Goal: Transaction & Acquisition: Purchase product/service

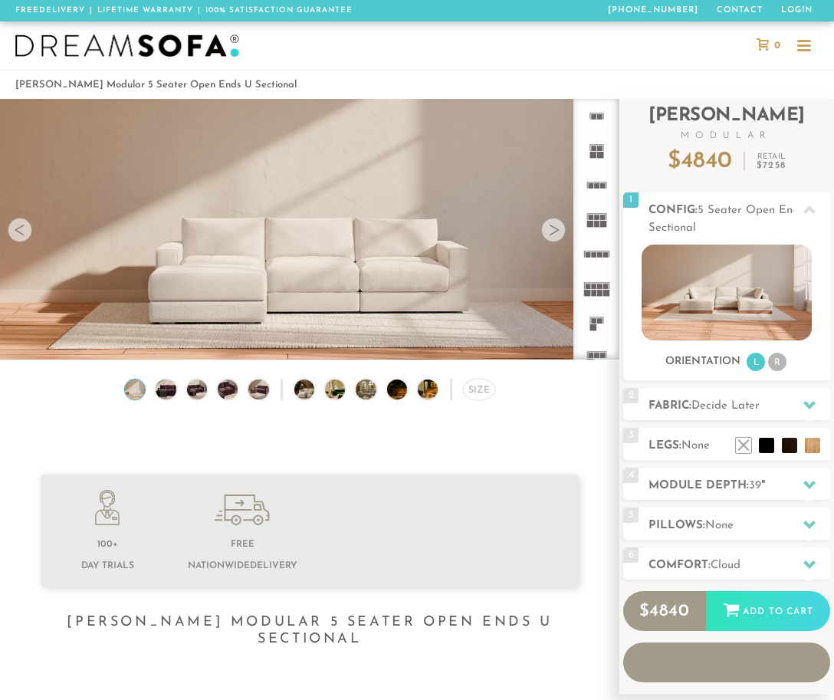
scroll to position [15285, 834]
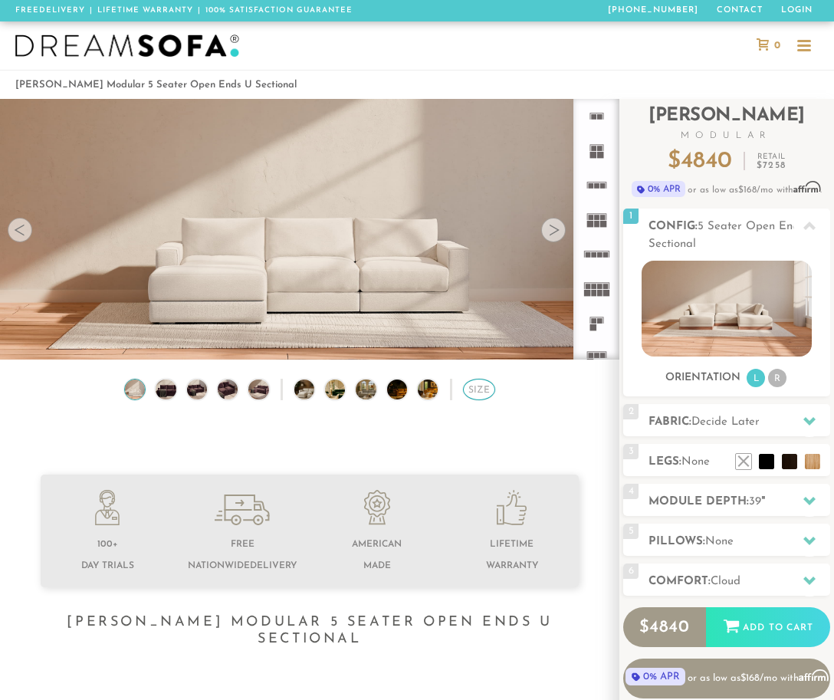
click at [483, 383] on div "Size" at bounding box center [479, 389] width 32 height 21
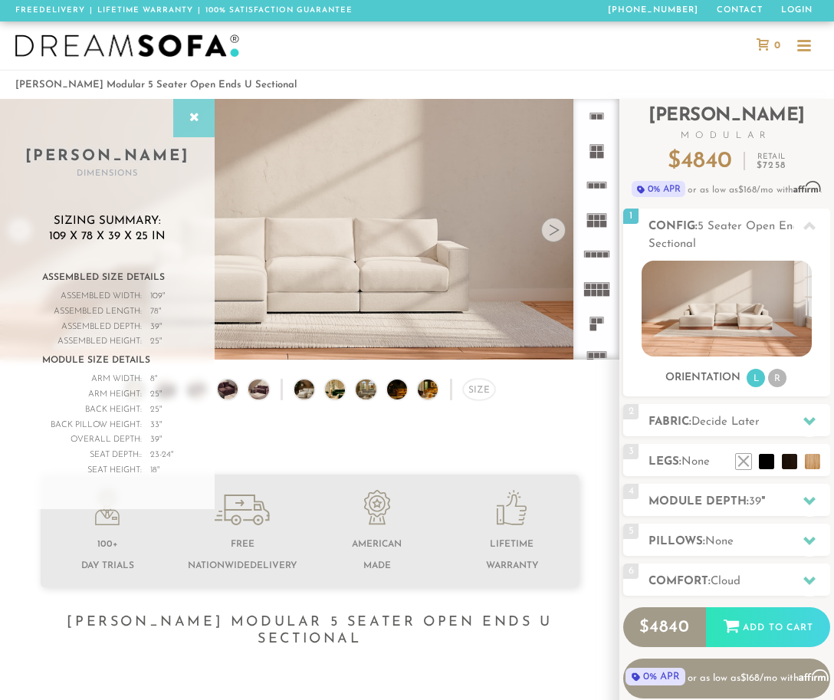
click at [191, 122] on icon at bounding box center [194, 118] width 17 height 12
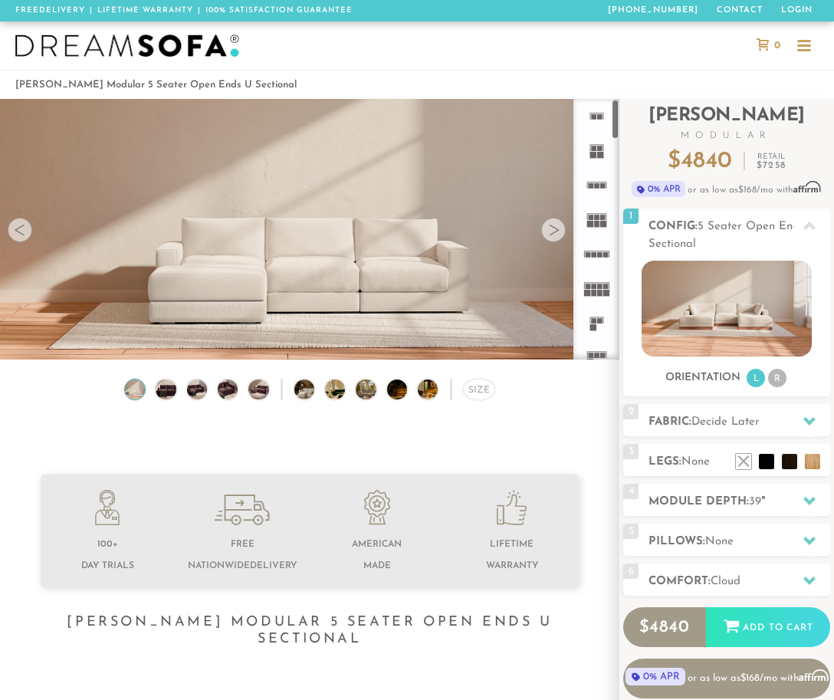
click at [595, 181] on icon at bounding box center [597, 185] width 35 height 35
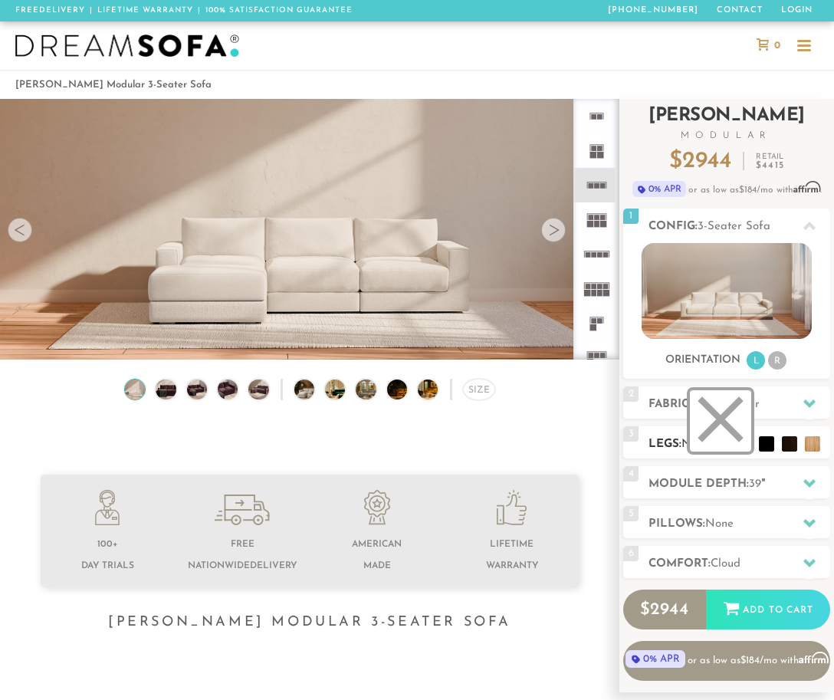
click at [745, 445] on li at bounding box center [720, 420] width 61 height 61
click at [748, 488] on h2 "Module Depth: 39 "" at bounding box center [740, 485] width 182 height 18
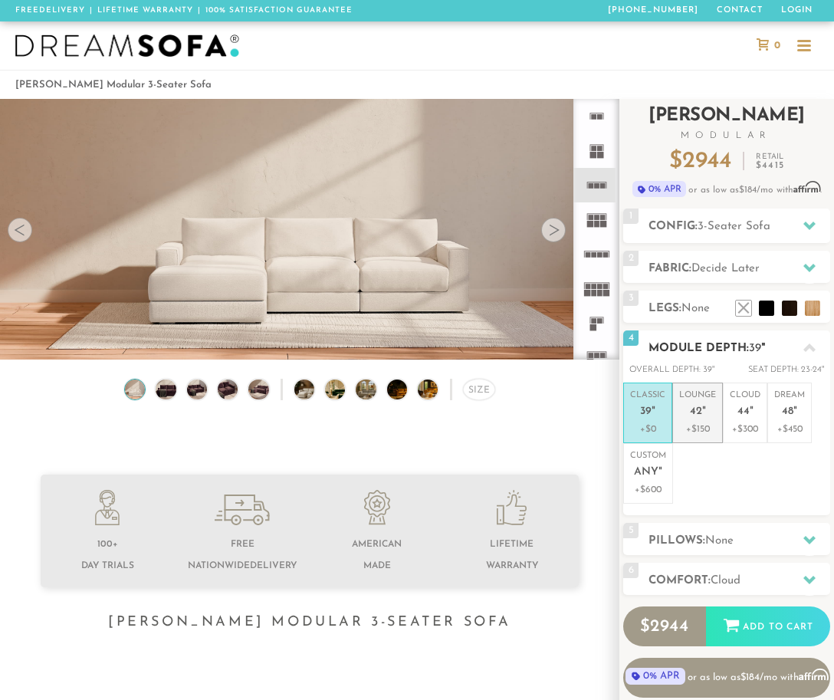
click at [710, 426] on p "+$150" at bounding box center [698, 430] width 37 height 14
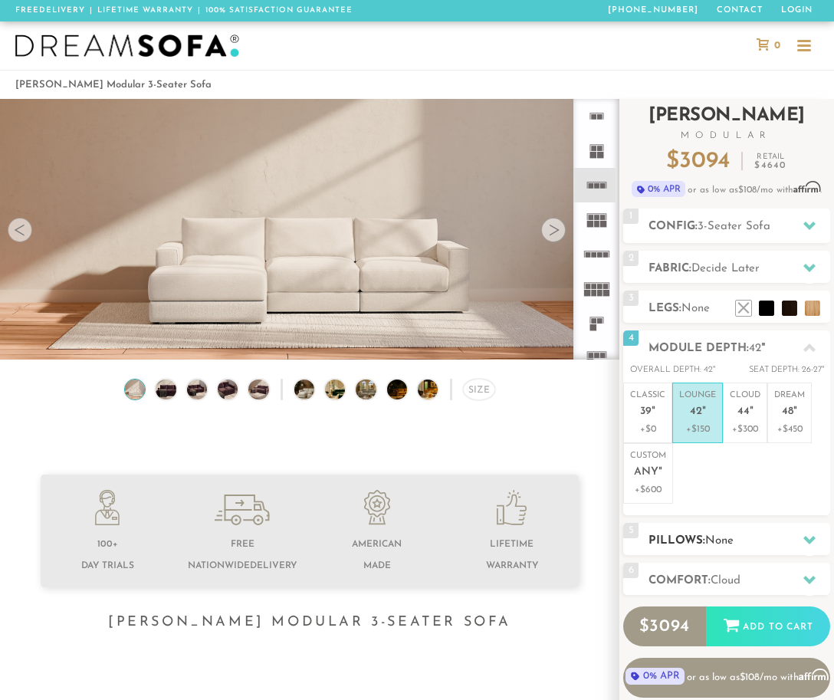
click at [713, 542] on span "None" at bounding box center [720, 541] width 28 height 12
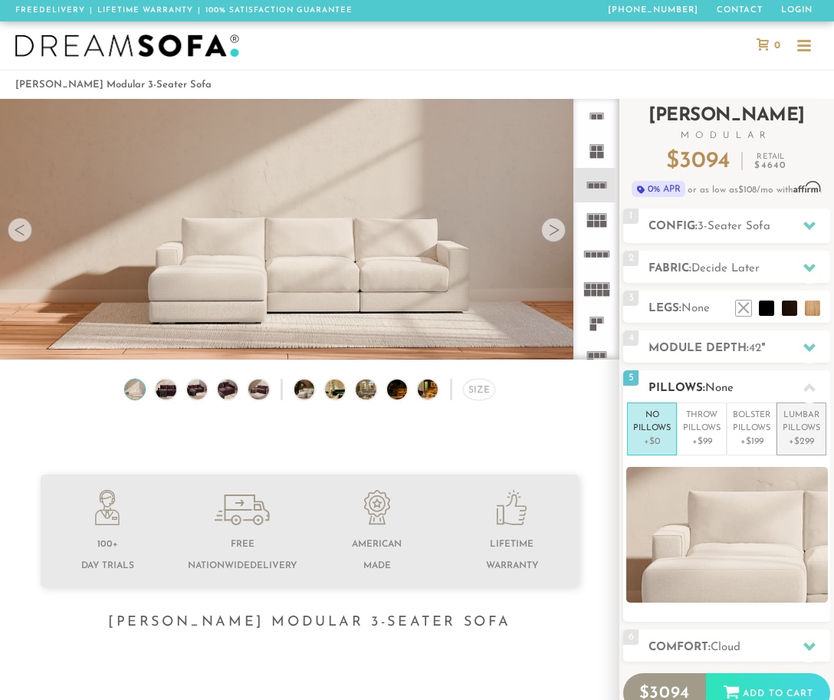
click at [805, 436] on p "+$299" at bounding box center [802, 442] width 38 height 14
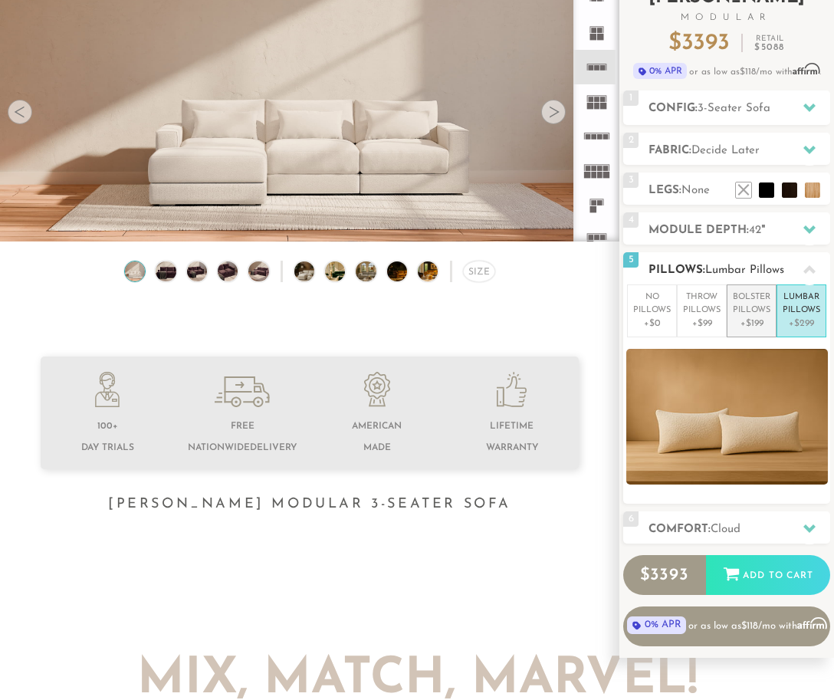
scroll to position [123, 0]
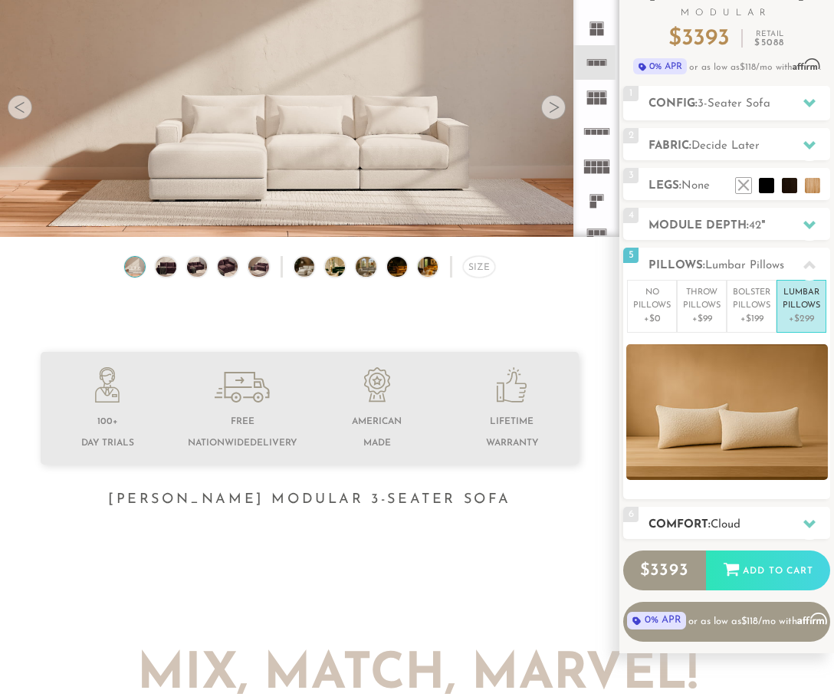
click at [745, 518] on h2 "Comfort: the Cloud" at bounding box center [740, 525] width 182 height 18
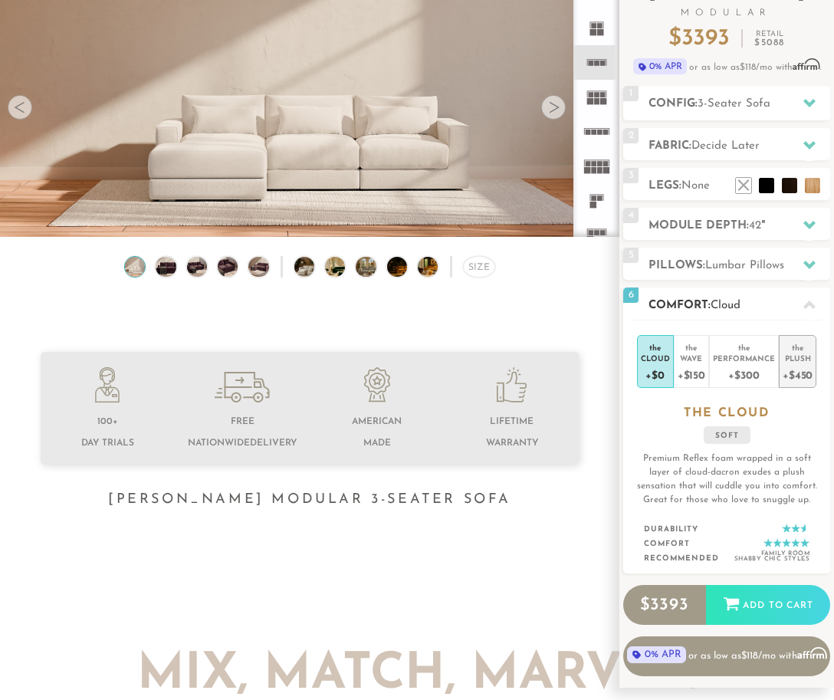
click at [807, 377] on div "+$450" at bounding box center [798, 375] width 30 height 22
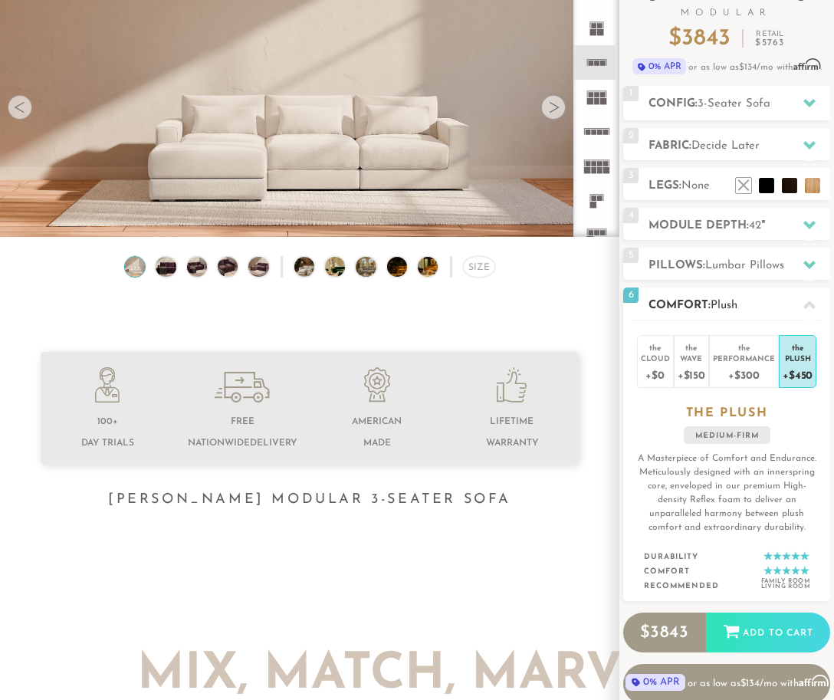
click at [807, 304] on icon at bounding box center [810, 305] width 12 height 8
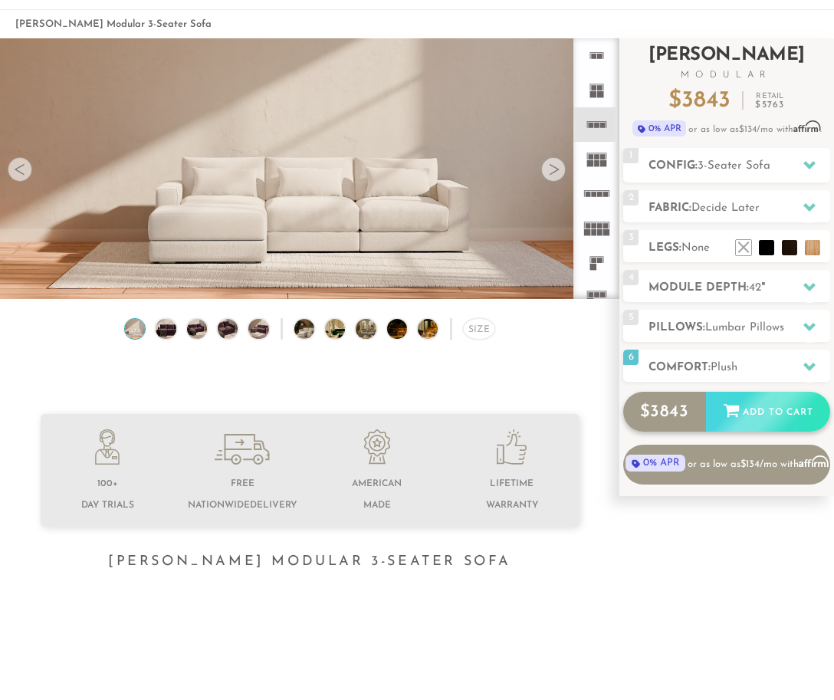
scroll to position [37, 0]
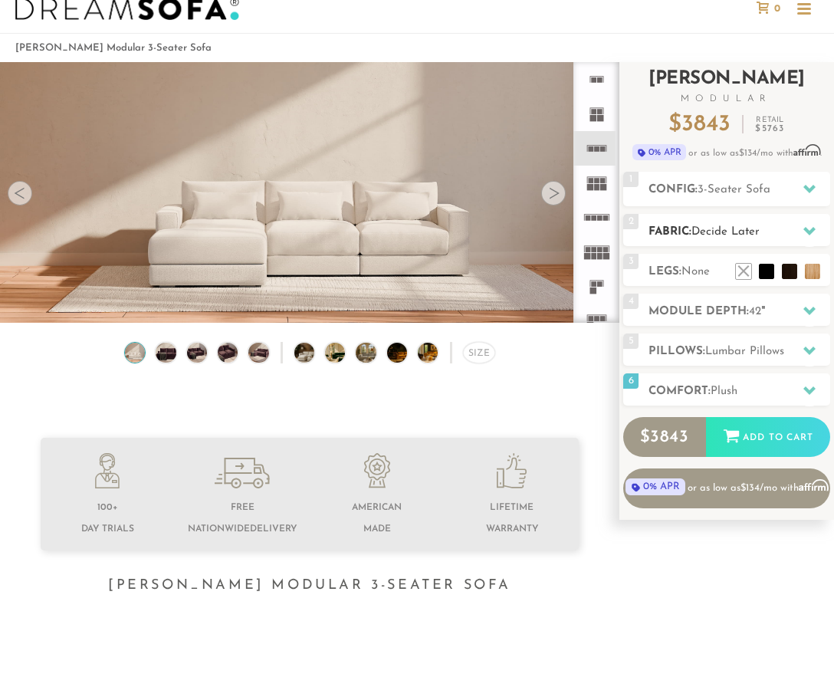
click at [711, 231] on span "Decide Later" at bounding box center [726, 232] width 68 height 12
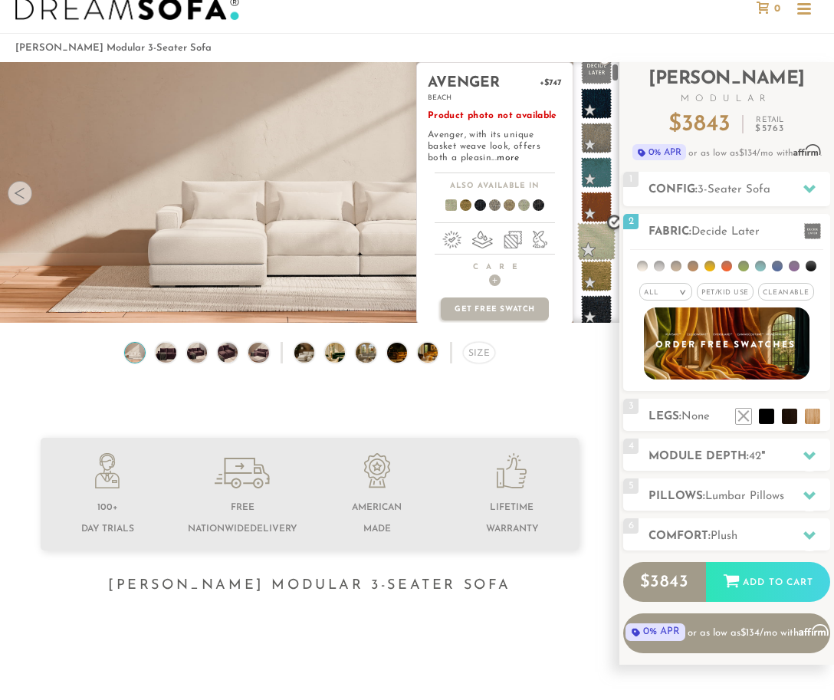
scroll to position [58, 0]
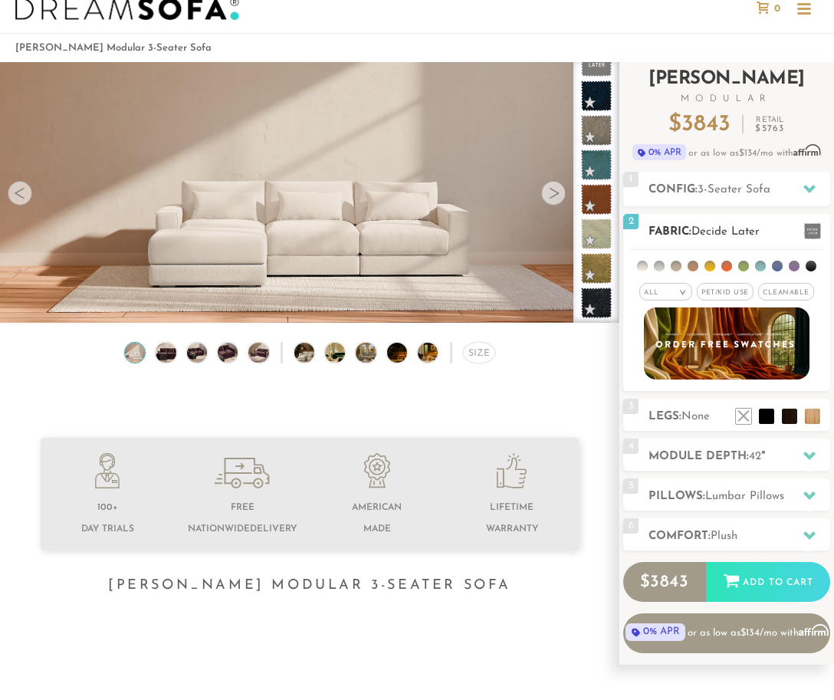
click at [727, 293] on span "Pet/Kid Use x" at bounding box center [725, 292] width 57 height 18
click at [782, 295] on span "Cleanable x" at bounding box center [792, 292] width 56 height 18
click at [639, 269] on ul at bounding box center [726, 264] width 193 height 28
click at [640, 269] on li at bounding box center [642, 266] width 11 height 11
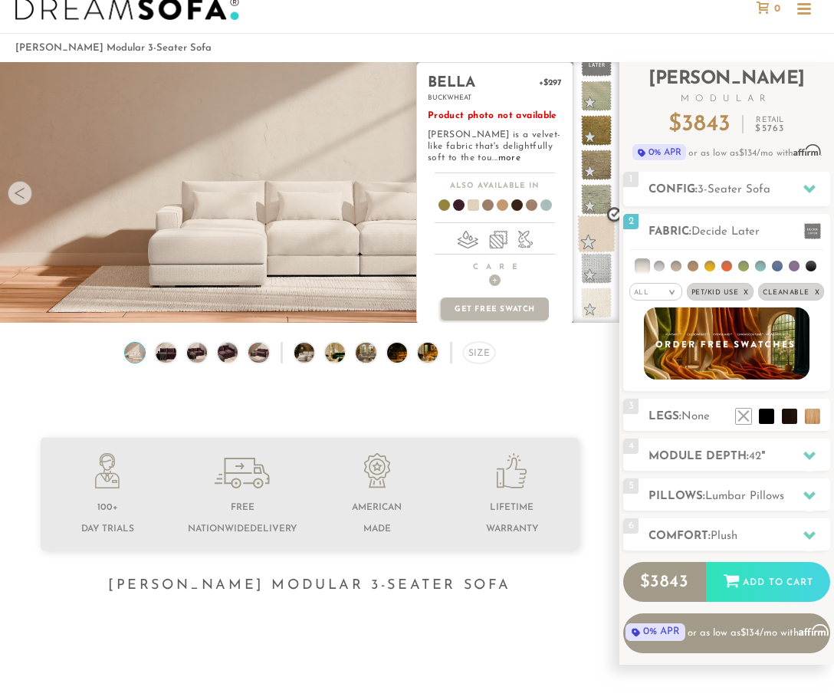
click at [600, 241] on span at bounding box center [597, 234] width 38 height 38
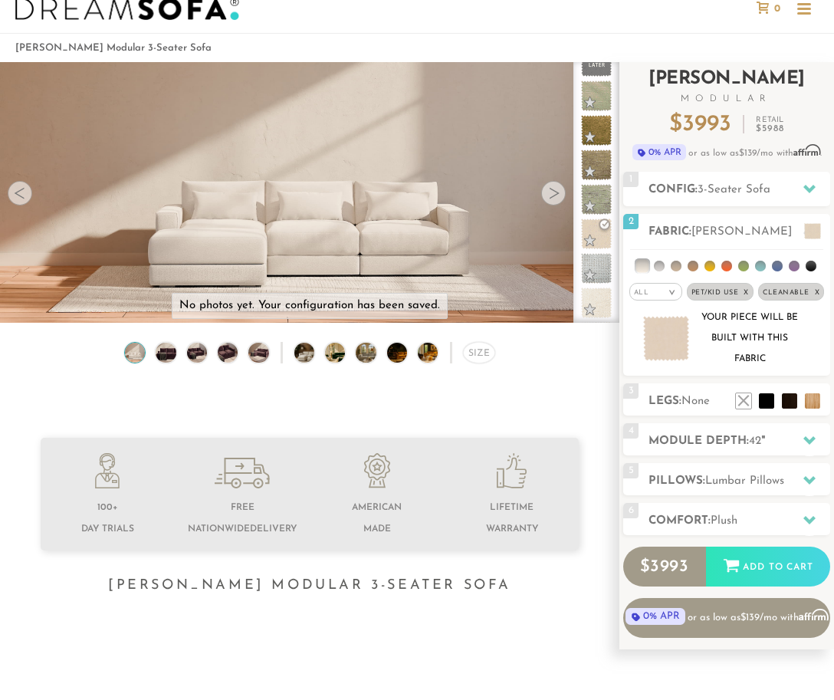
scroll to position [68, 0]
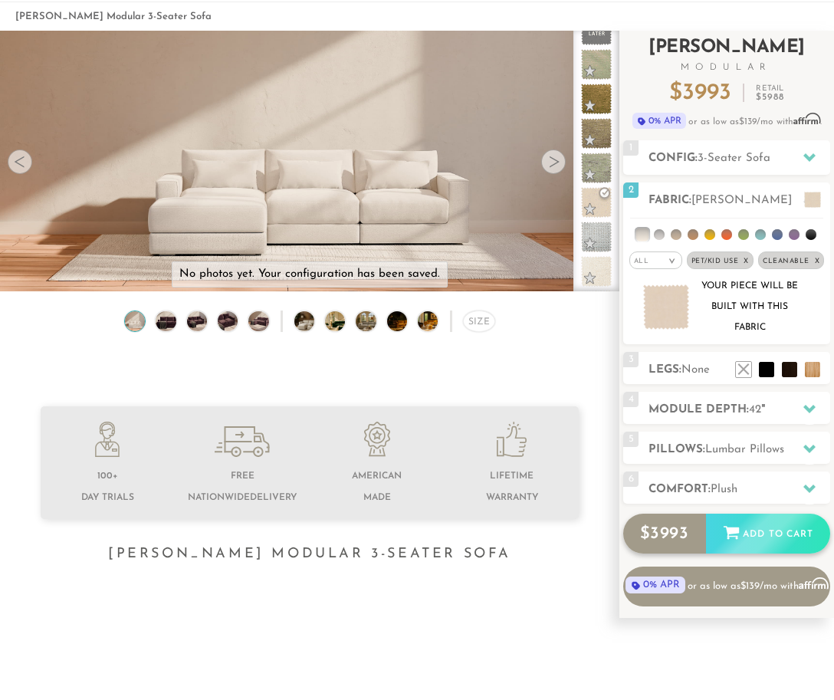
click at [757, 535] on div "Add to Cart" at bounding box center [768, 534] width 124 height 41
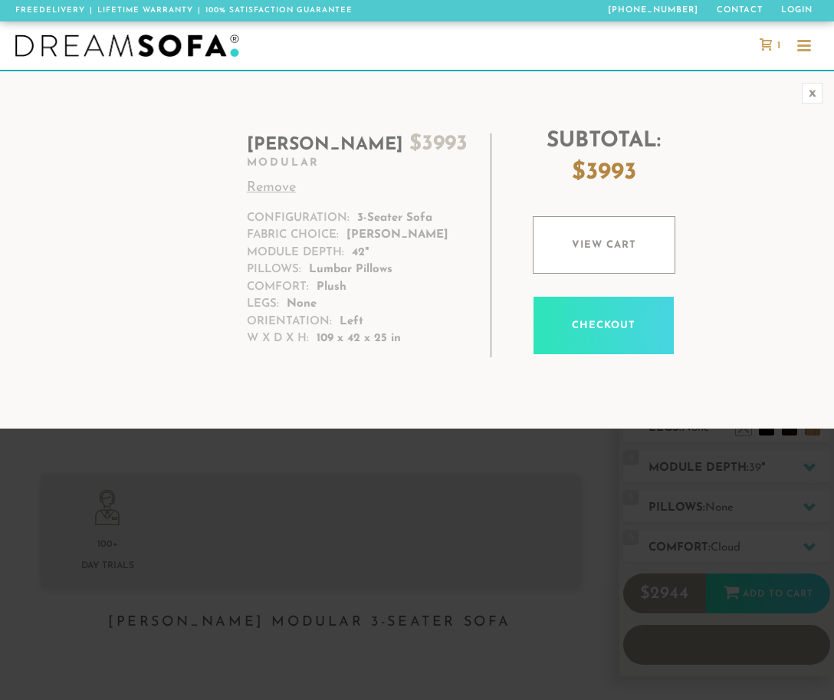
scroll to position [15285, 834]
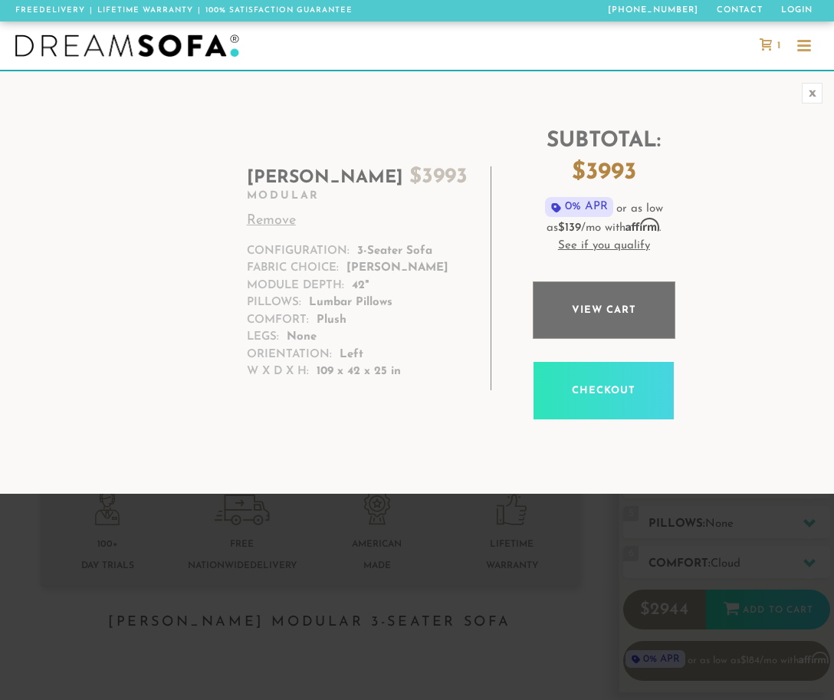
click at [592, 309] on link "View cart" at bounding box center [604, 310] width 143 height 58
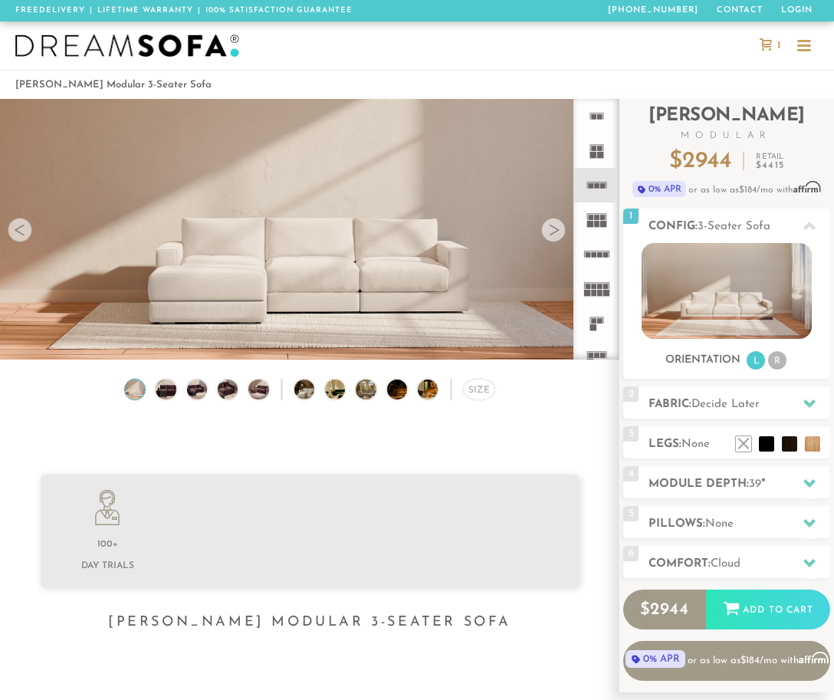
scroll to position [15285, 834]
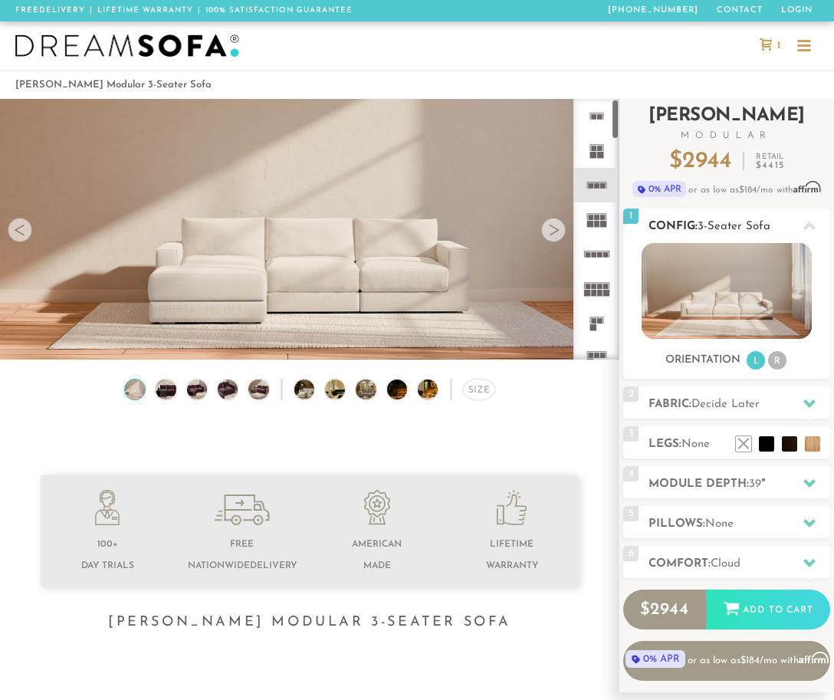
click at [779, 360] on li "R" at bounding box center [777, 360] width 18 height 18
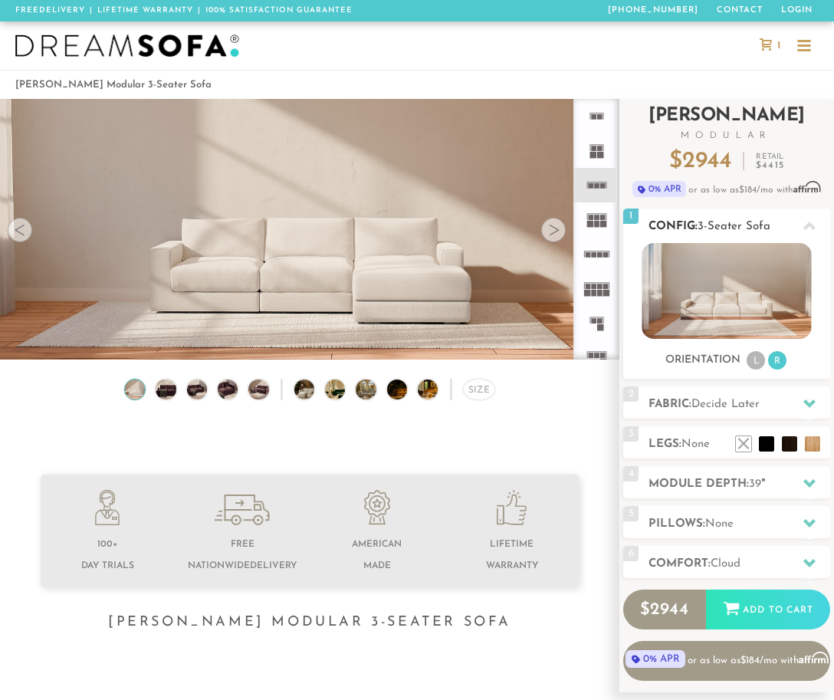
click at [748, 359] on li "L" at bounding box center [756, 360] width 18 height 18
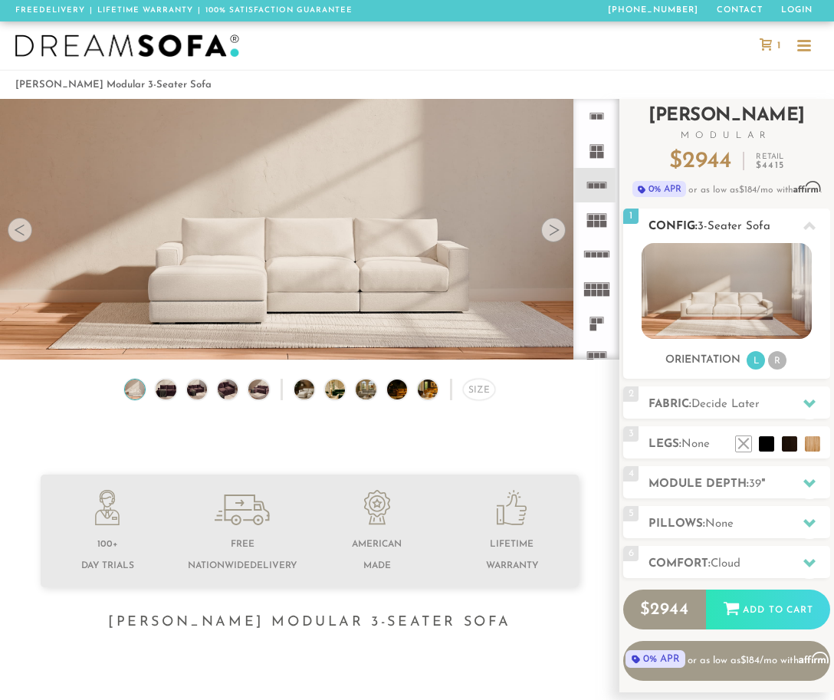
click at [770, 359] on li "R" at bounding box center [777, 360] width 18 height 18
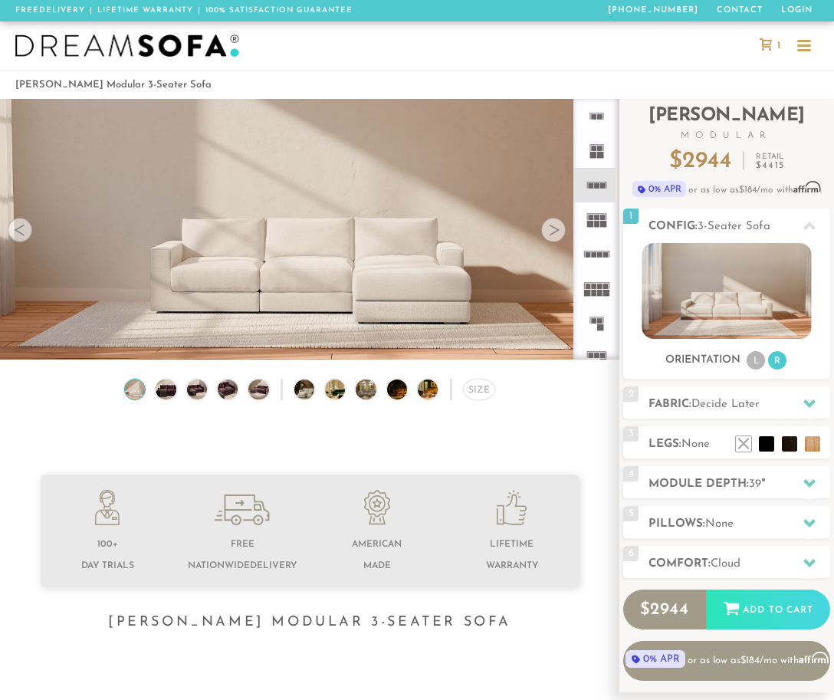
click at [801, 45] on div at bounding box center [805, 45] width 14 height 2
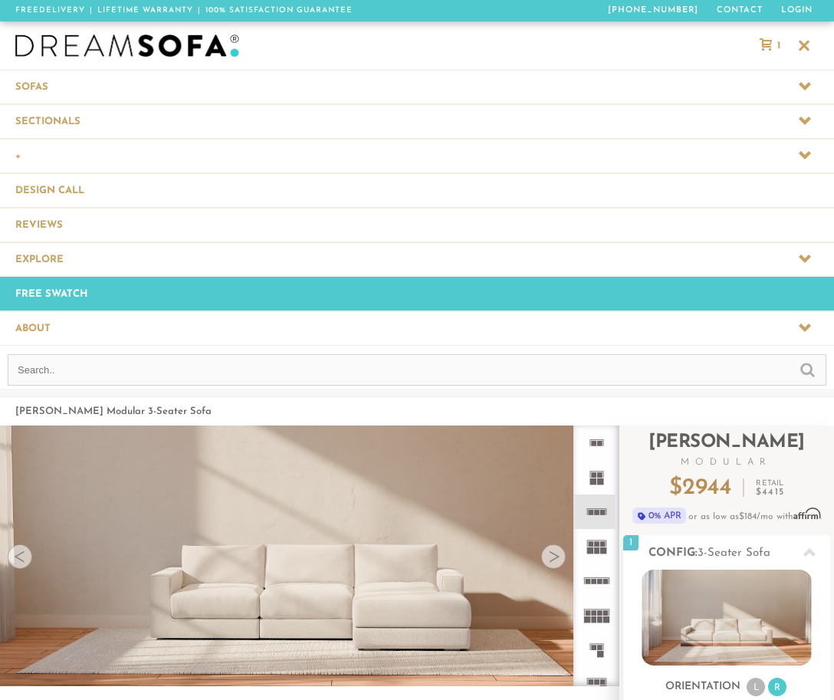
click at [114, 157] on span at bounding box center [417, 156] width 834 height 34
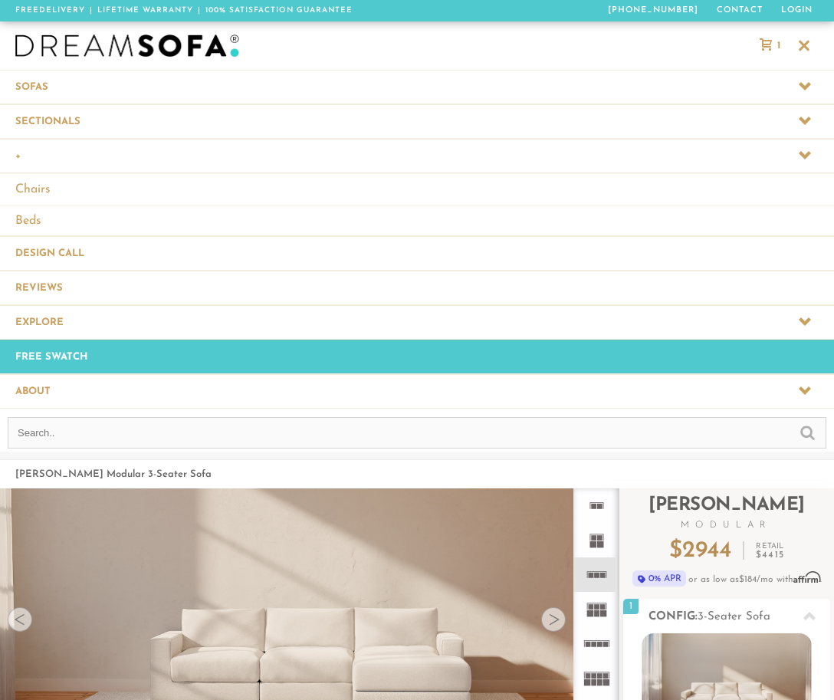
scroll to position [1, 1]
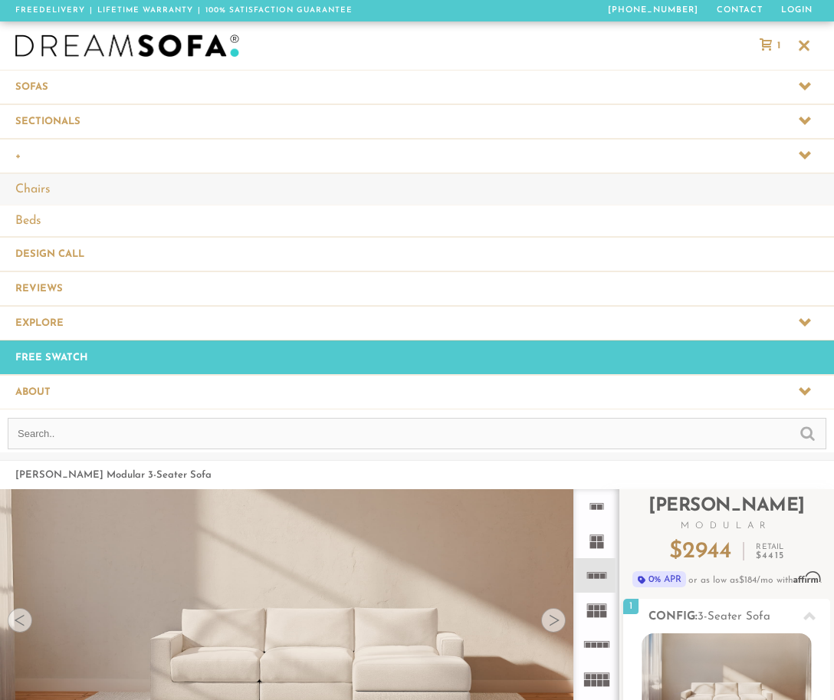
click at [101, 188] on link "Chairs" at bounding box center [417, 188] width 834 height 31
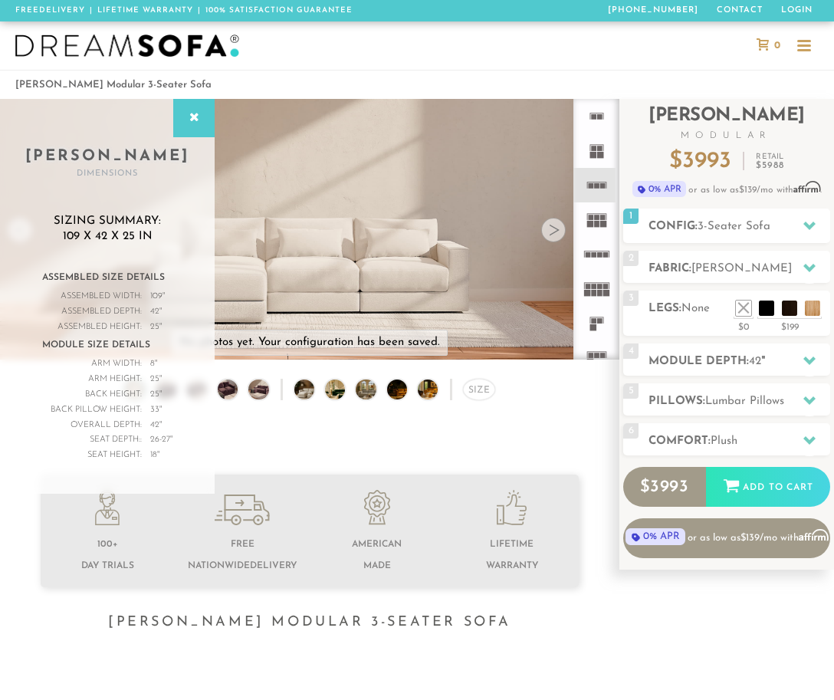
scroll to position [15374, 834]
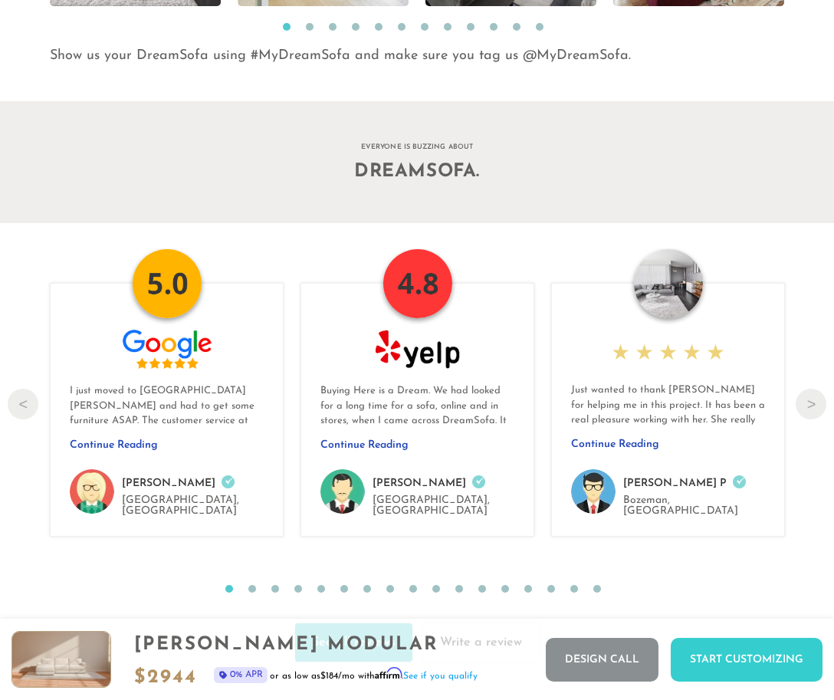
scroll to position [14673, 0]
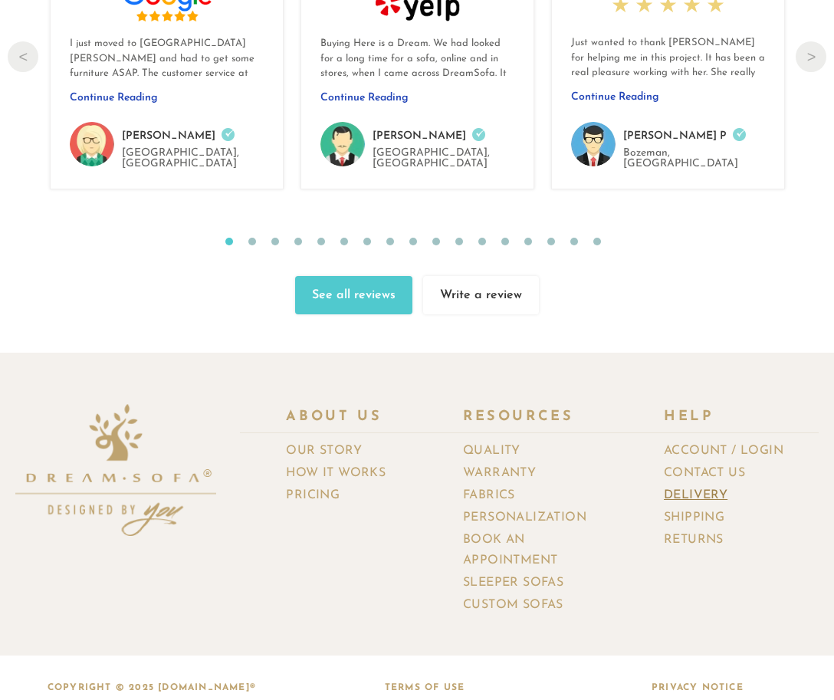
click at [700, 485] on link "Delivery" at bounding box center [701, 496] width 75 height 22
